Goal: Information Seeking & Learning: Learn about a topic

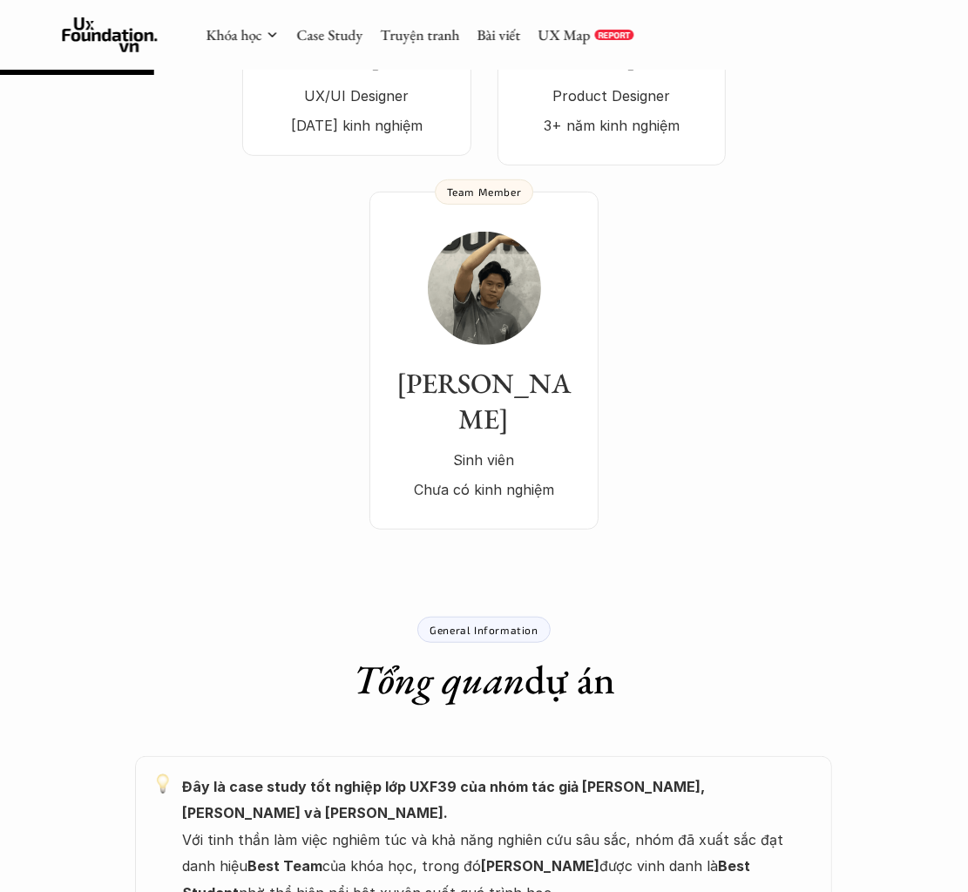
scroll to position [348, 0]
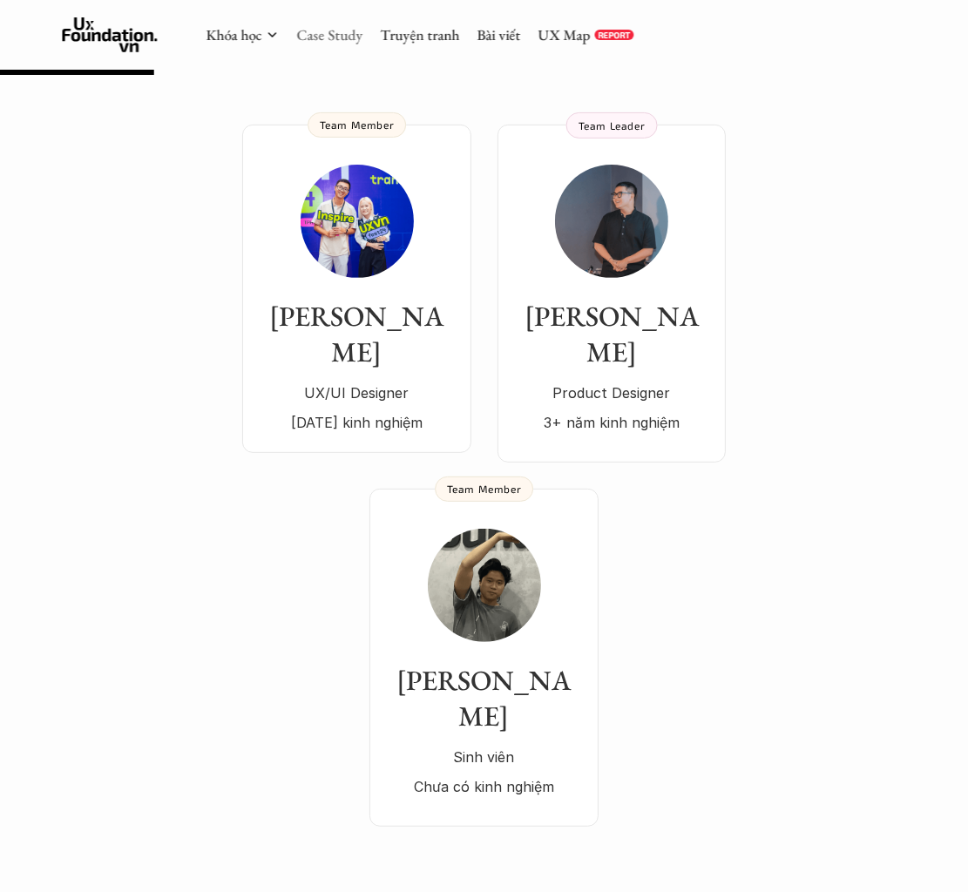
click at [335, 37] on link "Case Study" at bounding box center [329, 34] width 66 height 19
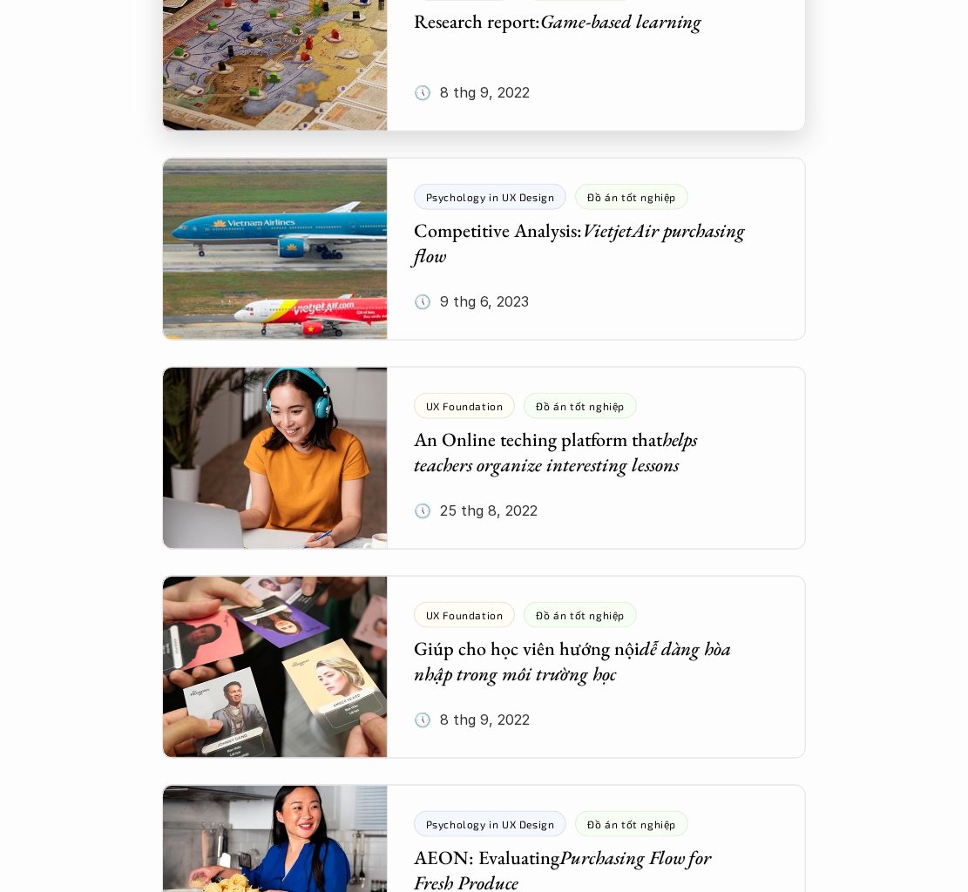
scroll to position [6099, 0]
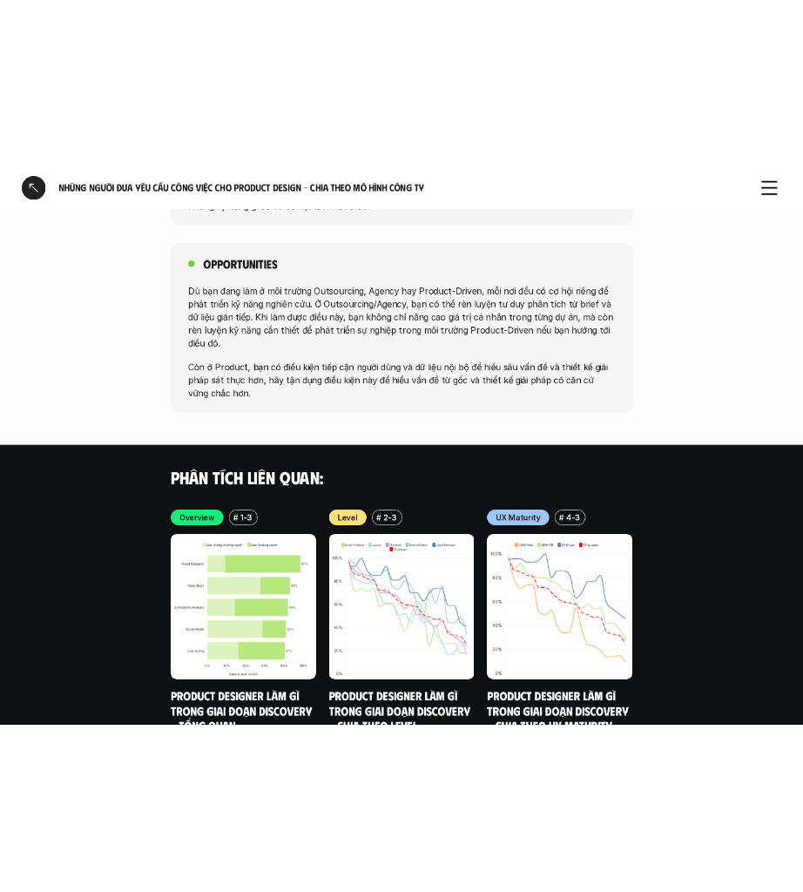
scroll to position [3251, 0]
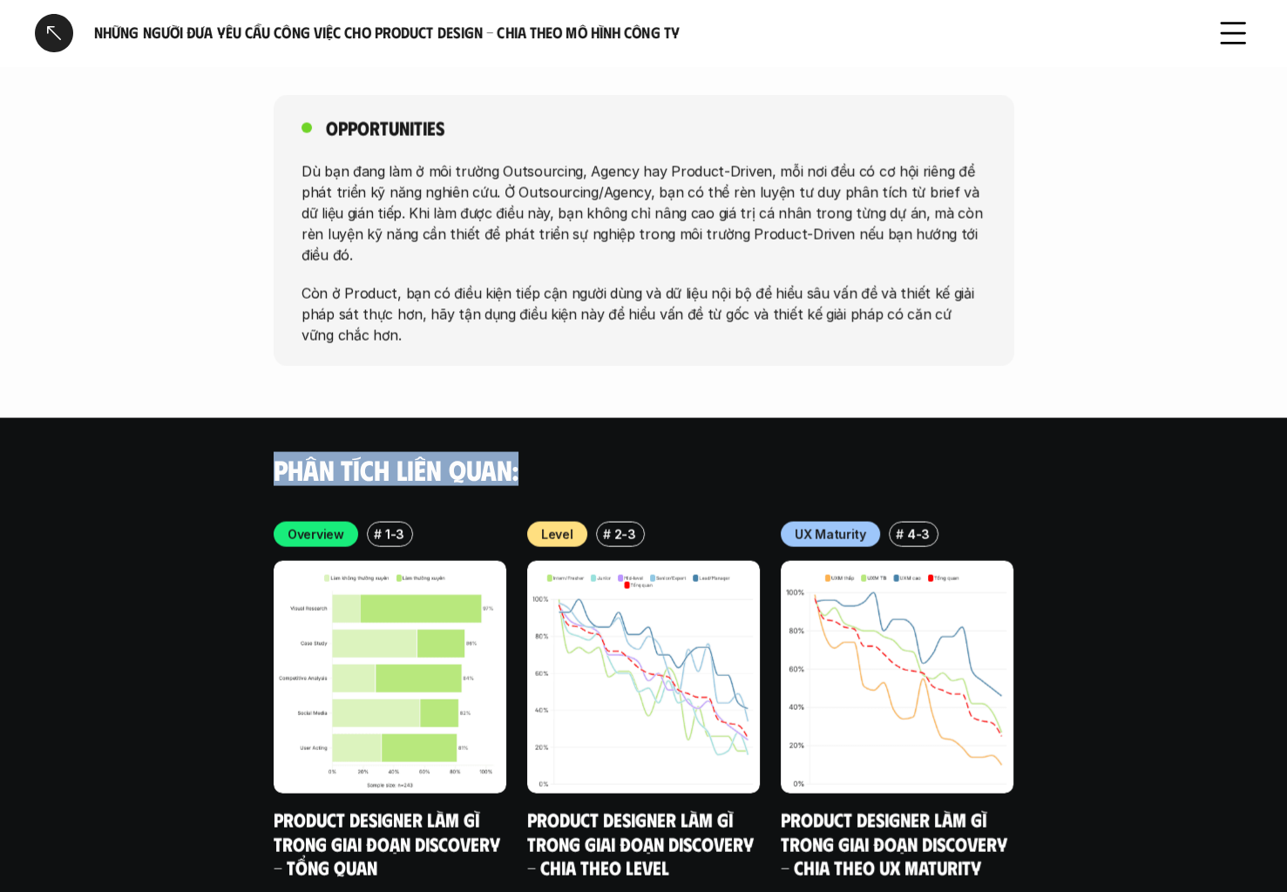
drag, startPoint x: 480, startPoint y: 394, endPoint x: 250, endPoint y: 401, distance: 230.1
click at [250, 418] on div "Phân tích liên quan:" at bounding box center [643, 469] width 1287 height 103
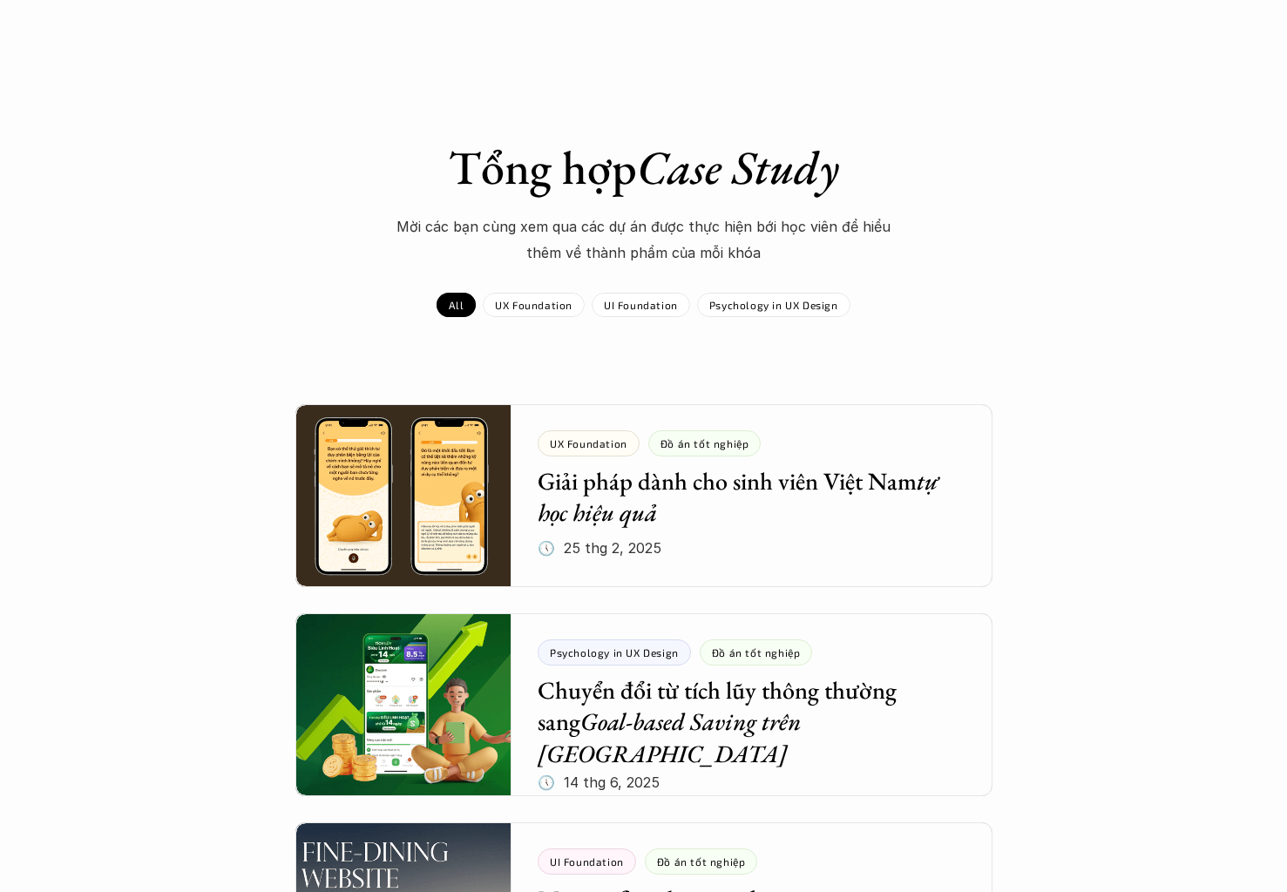
scroll to position [6107, 0]
